Goal: Task Accomplishment & Management: Use online tool/utility

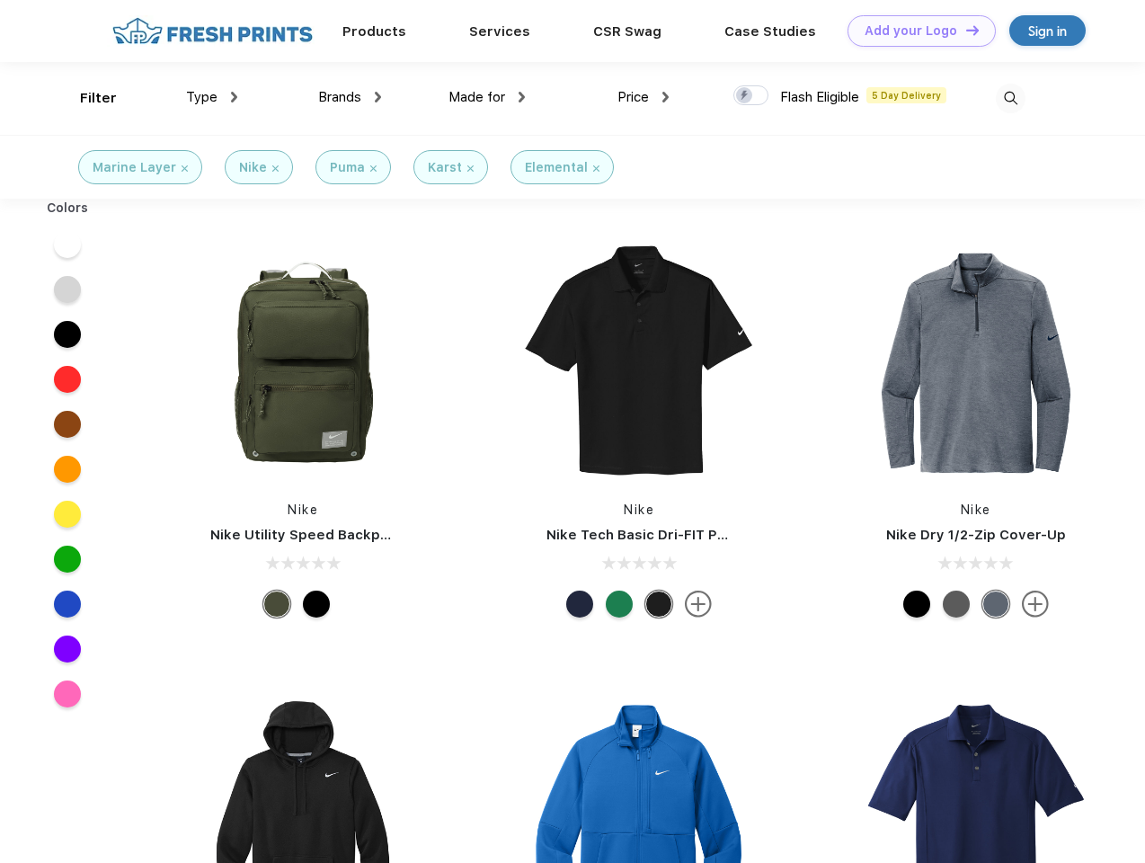
scroll to position [1, 0]
click at [915, 31] on link "Add your Logo Design Tool" at bounding box center [922, 30] width 148 height 31
click at [0, 0] on div "Design Tool" at bounding box center [0, 0] width 0 height 0
click at [965, 30] on link "Add your Logo Design Tool" at bounding box center [922, 30] width 148 height 31
click at [86, 98] on div "Filter" at bounding box center [98, 98] width 37 height 21
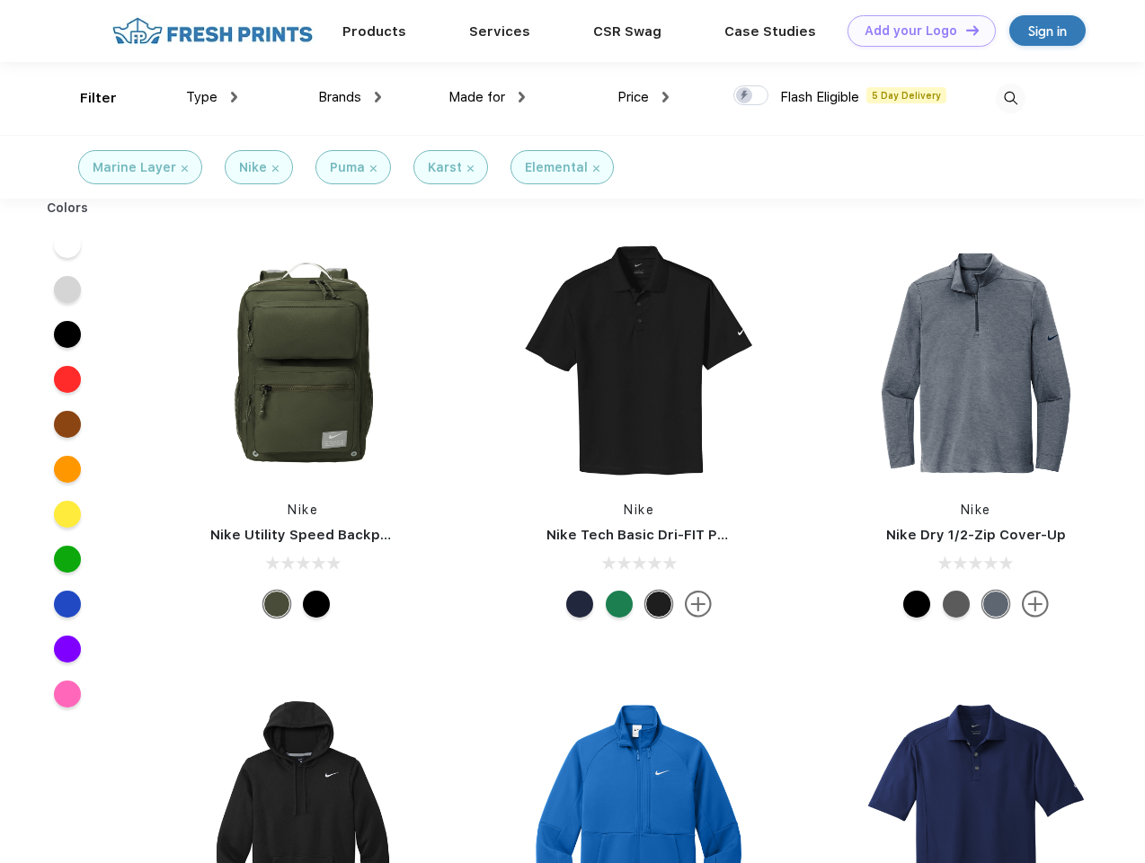
click at [212, 97] on span "Type" at bounding box center [201, 97] width 31 height 16
click at [350, 97] on span "Brands" at bounding box center [339, 97] width 43 height 16
click at [487, 97] on span "Made for" at bounding box center [477, 97] width 57 height 16
click at [644, 97] on span "Price" at bounding box center [633, 97] width 31 height 16
click at [752, 96] on div at bounding box center [751, 95] width 35 height 20
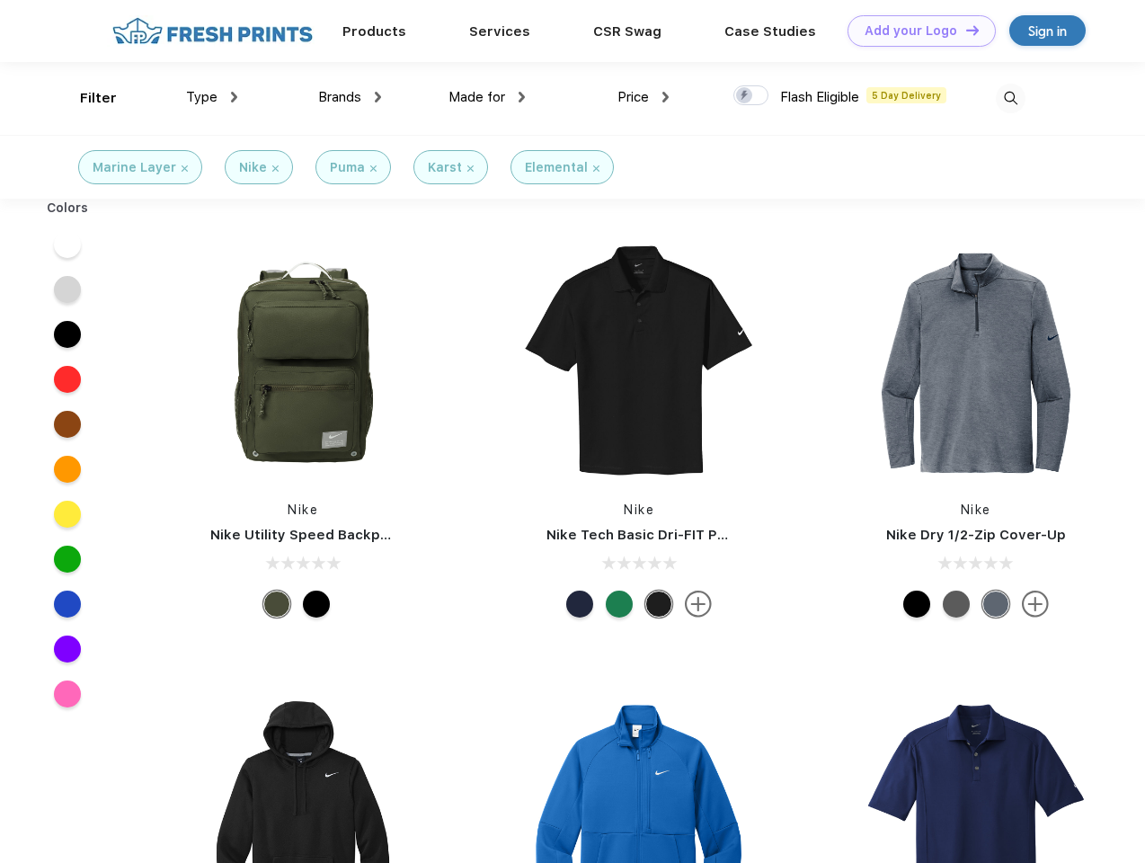
click at [745, 96] on input "checkbox" at bounding box center [740, 91] width 12 height 12
click at [1010, 98] on img at bounding box center [1011, 99] width 30 height 30
